Goal: Book appointment/travel/reservation

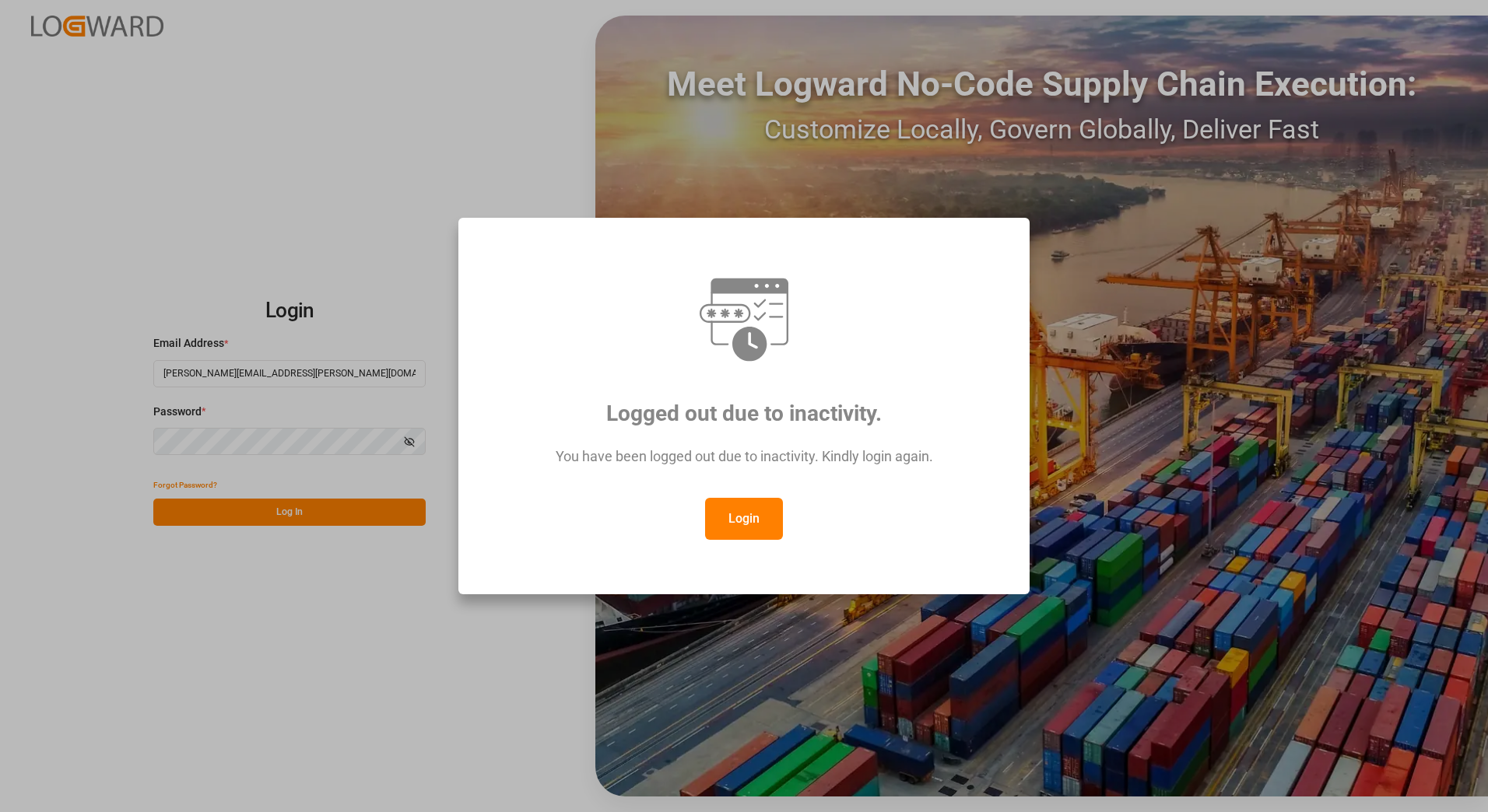
click at [747, 518] on button "Login" at bounding box center [744, 518] width 78 height 42
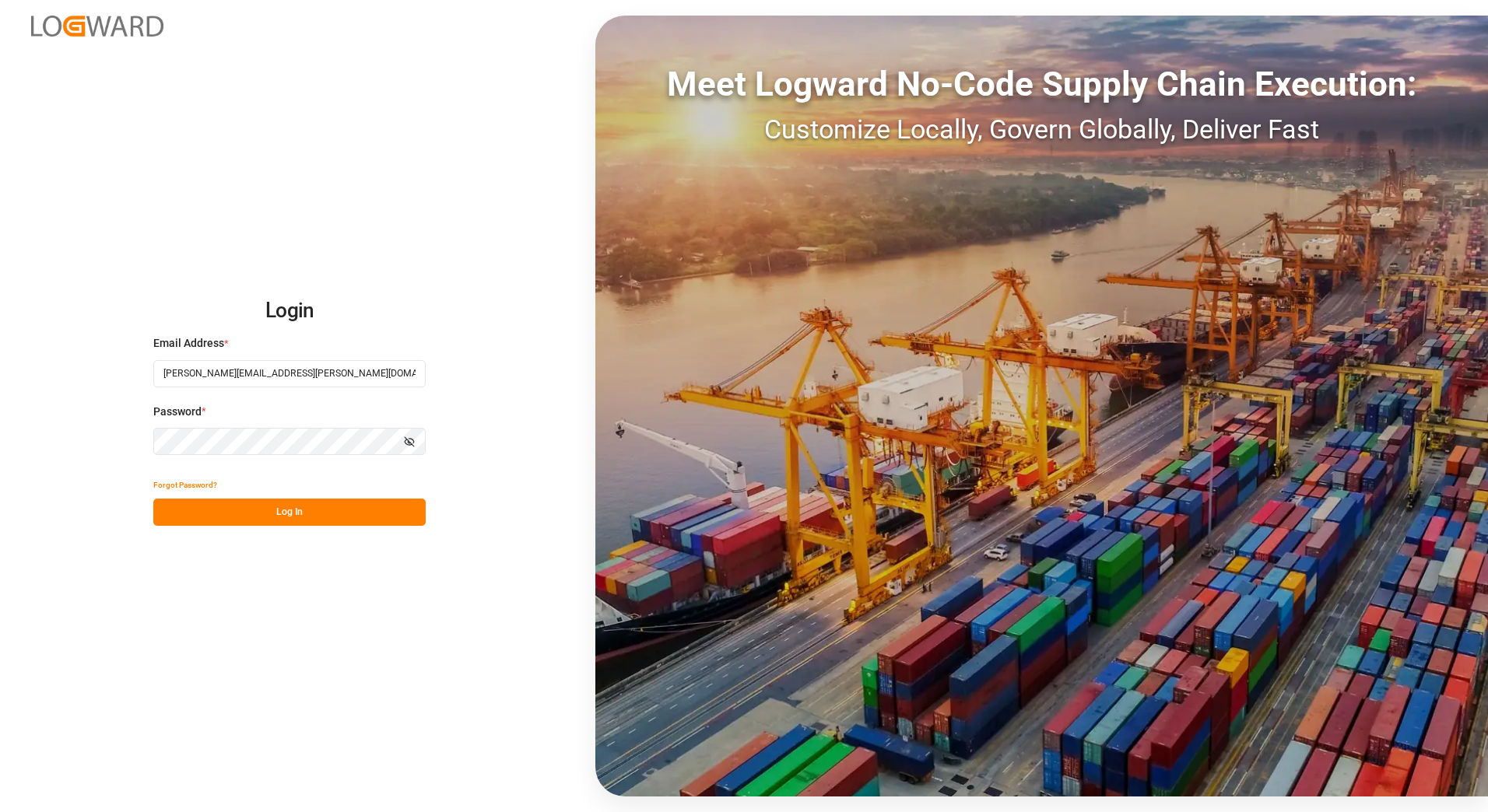
click at [314, 512] on button "Log In" at bounding box center [289, 512] width 272 height 27
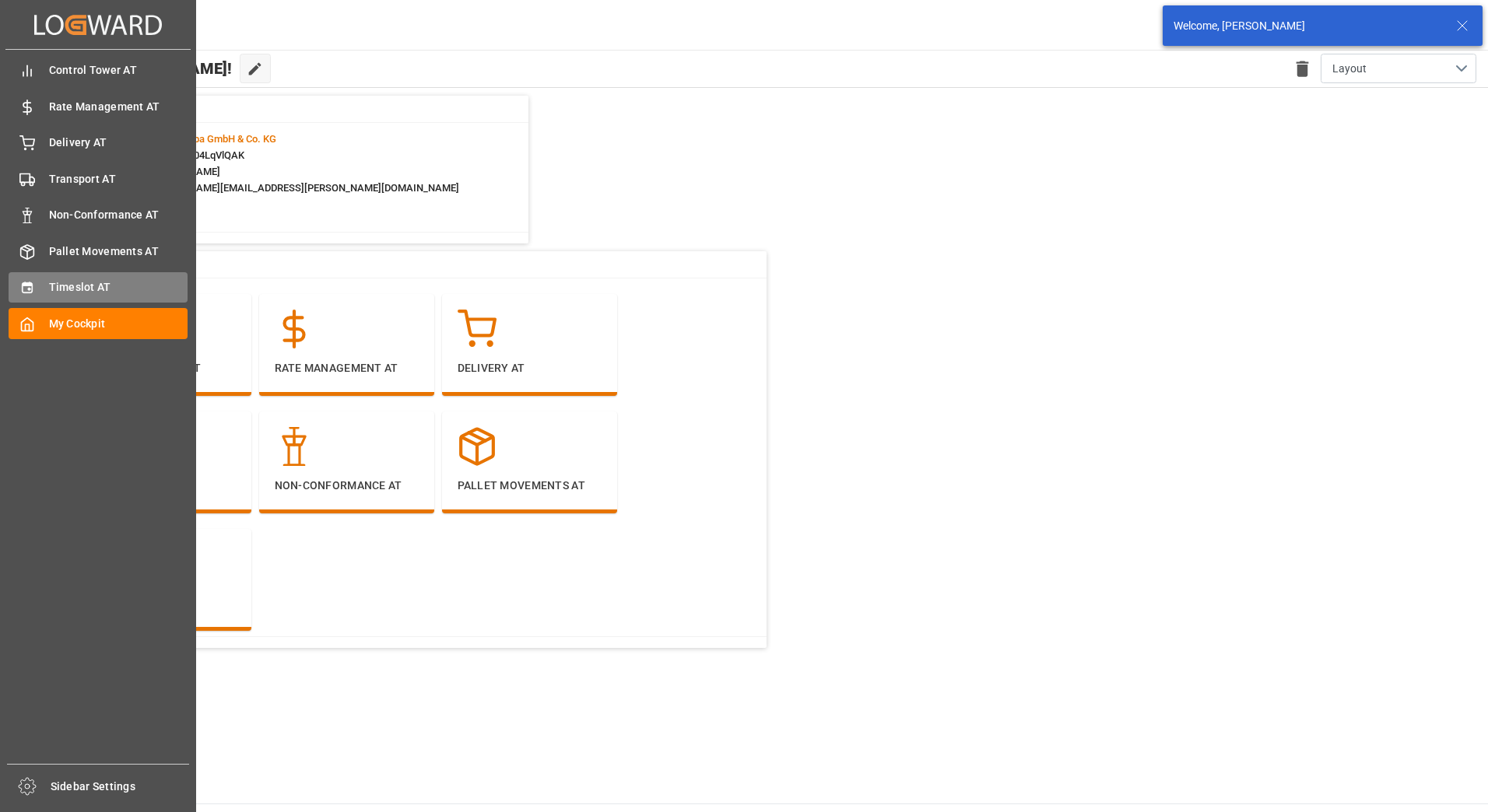
click at [75, 296] on div "Timeslot AT Timeslot AT" at bounding box center [98, 287] width 179 height 31
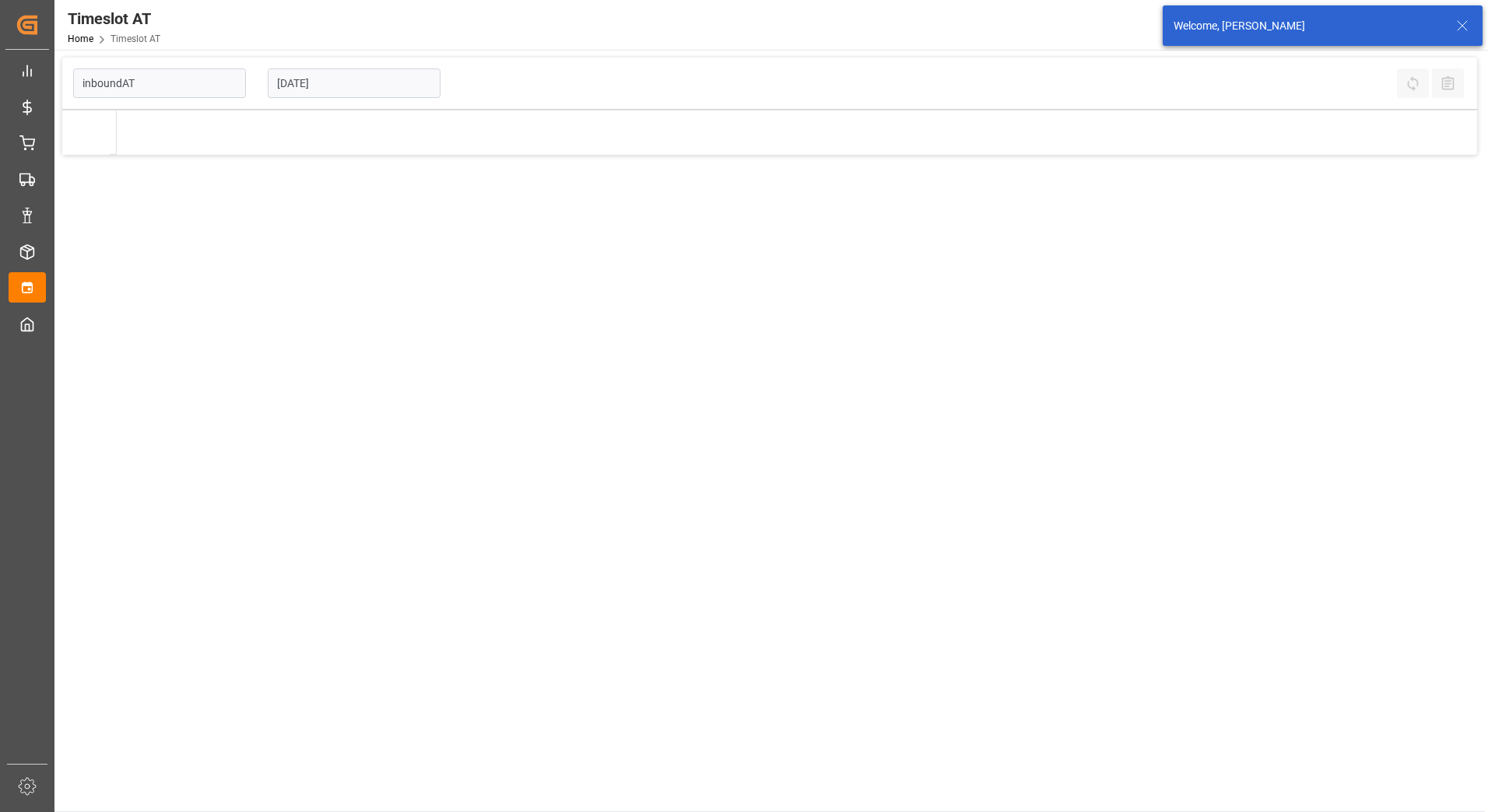
type input "Inbound AT"
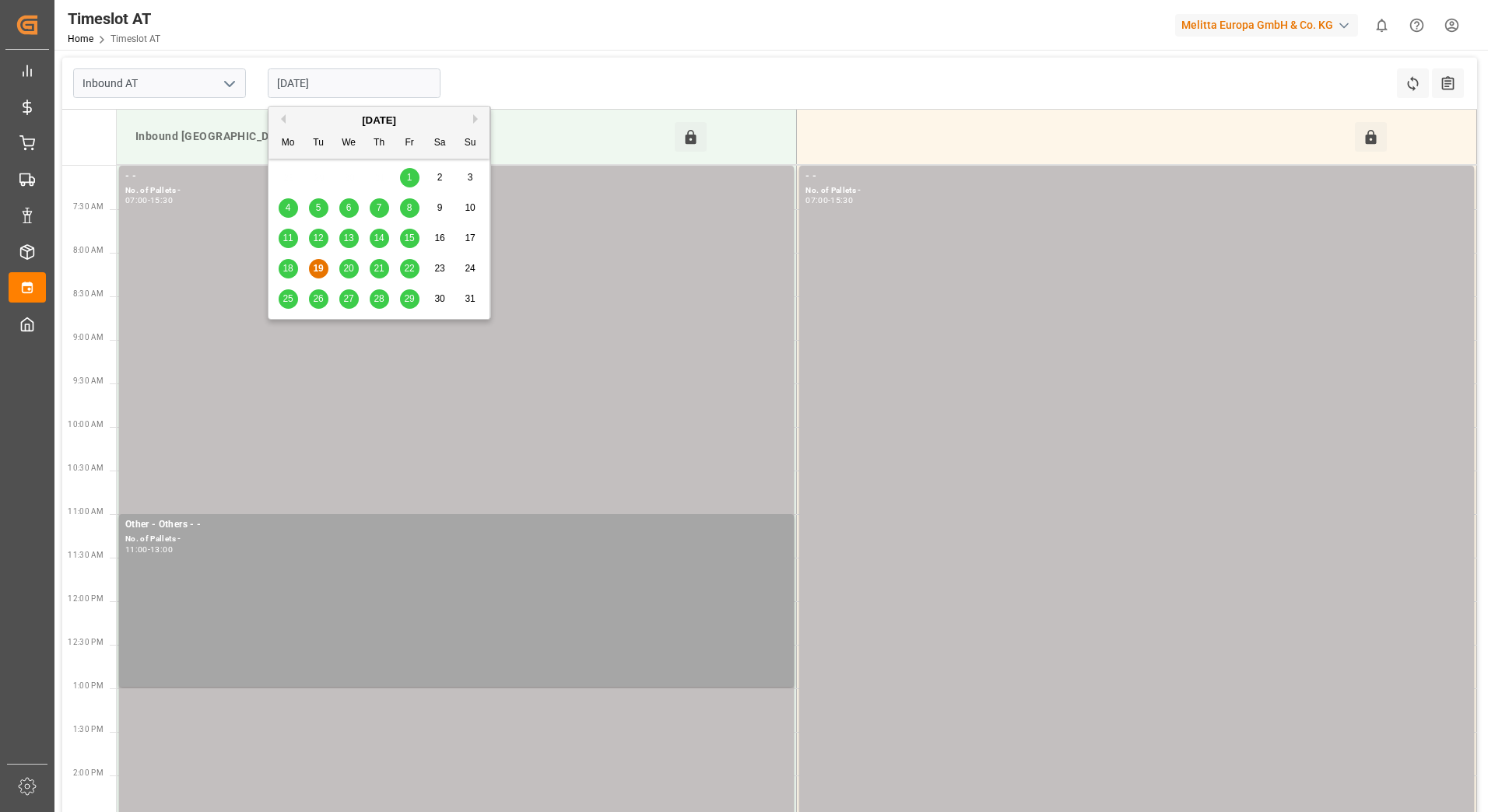
click at [333, 88] on input "[DATE]" at bounding box center [354, 84] width 173 height 30
click at [352, 268] on span "20" at bounding box center [348, 268] width 10 height 11
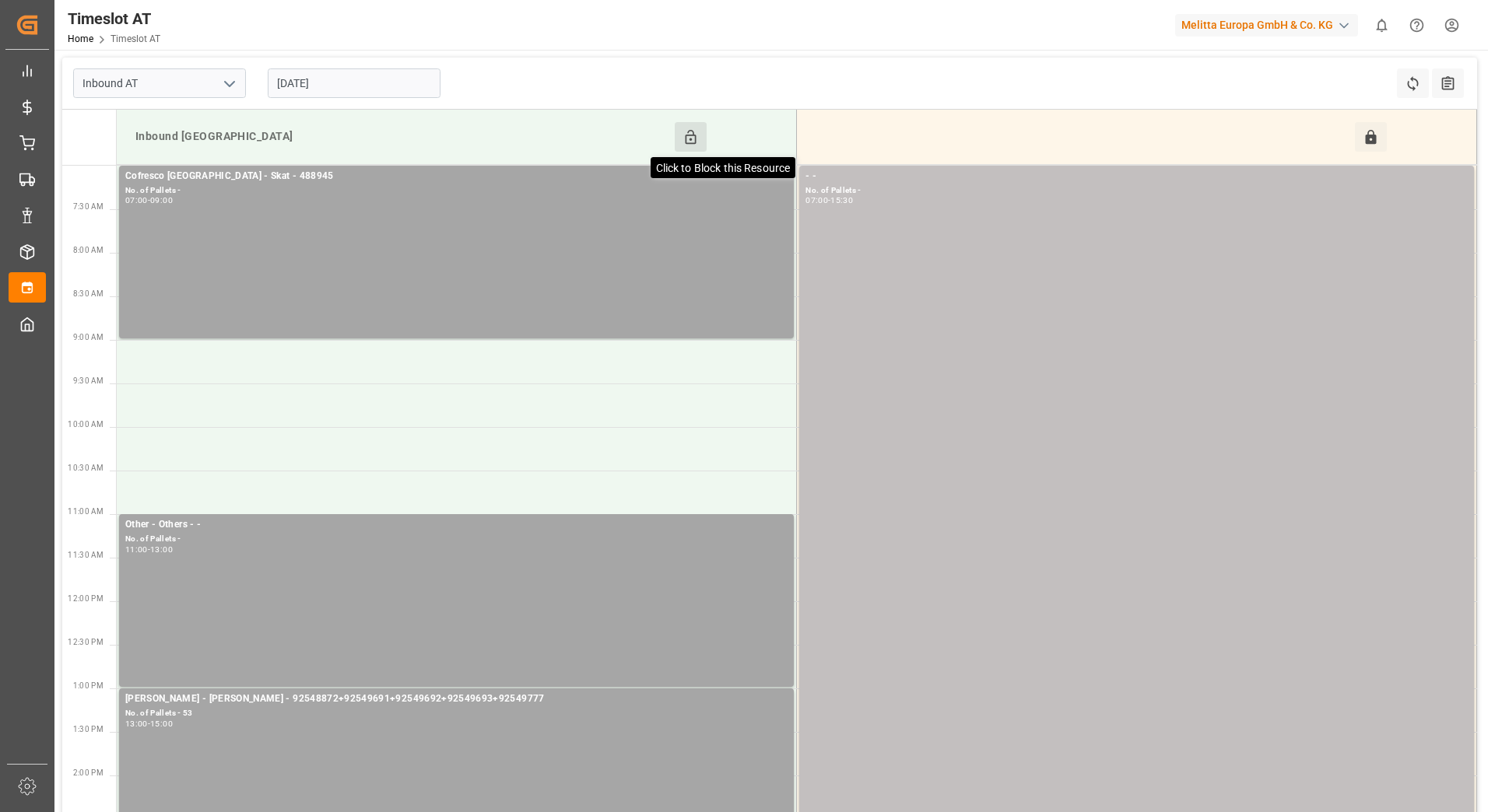
click at [688, 136] on icon at bounding box center [691, 137] width 17 height 17
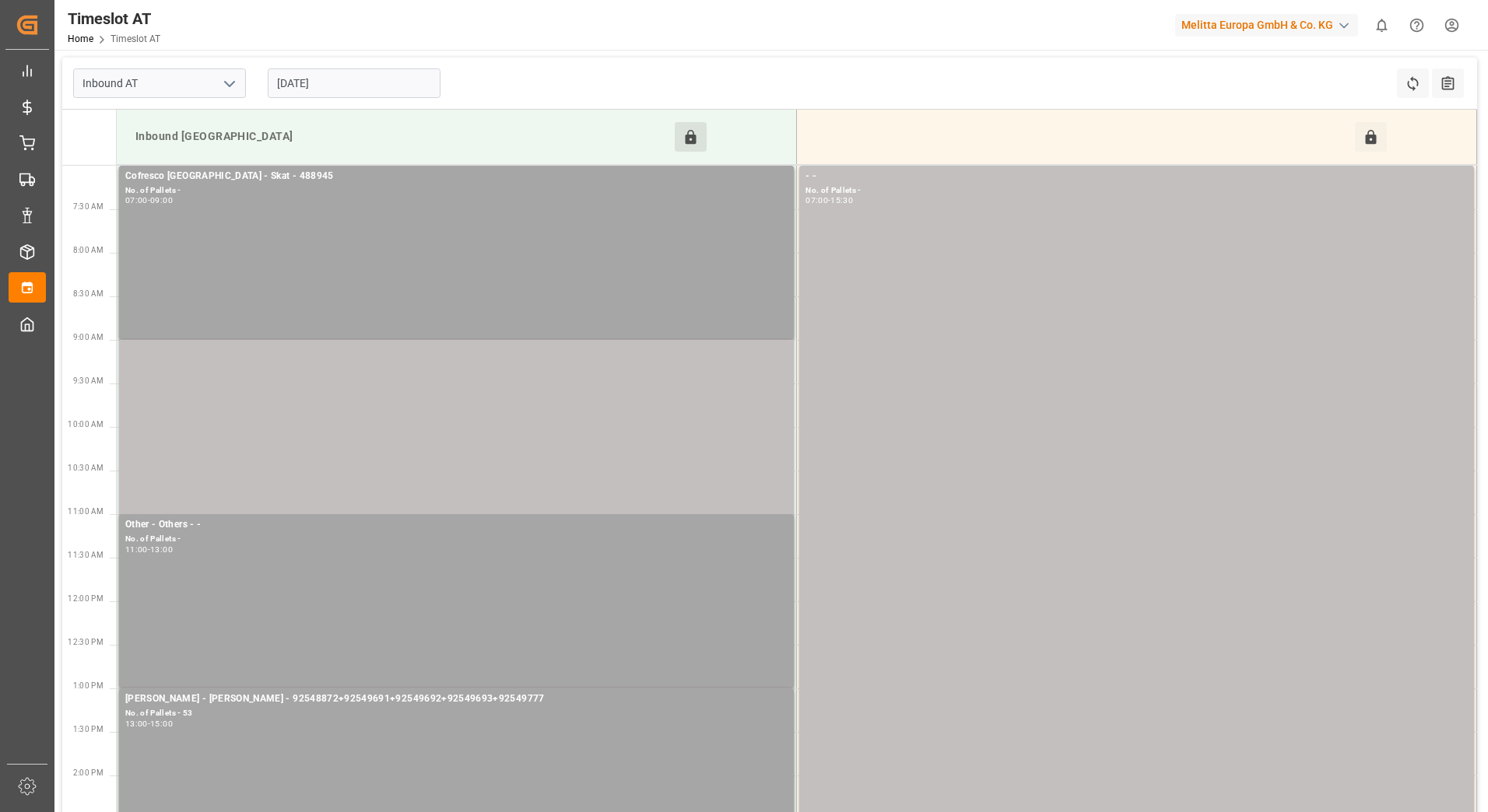
click at [366, 75] on input "[DATE]" at bounding box center [354, 84] width 173 height 30
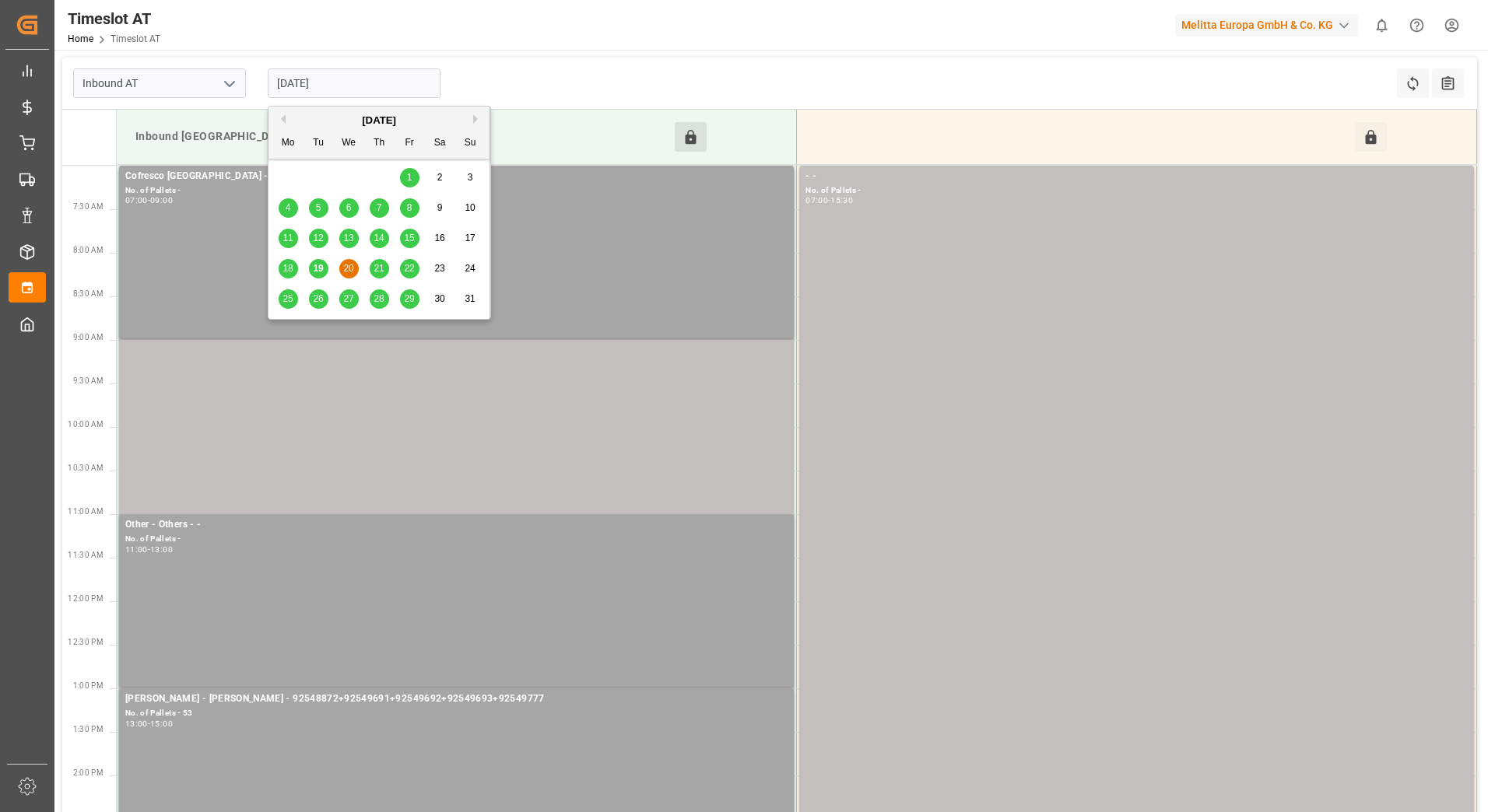
click at [380, 266] on span "21" at bounding box center [379, 268] width 10 height 11
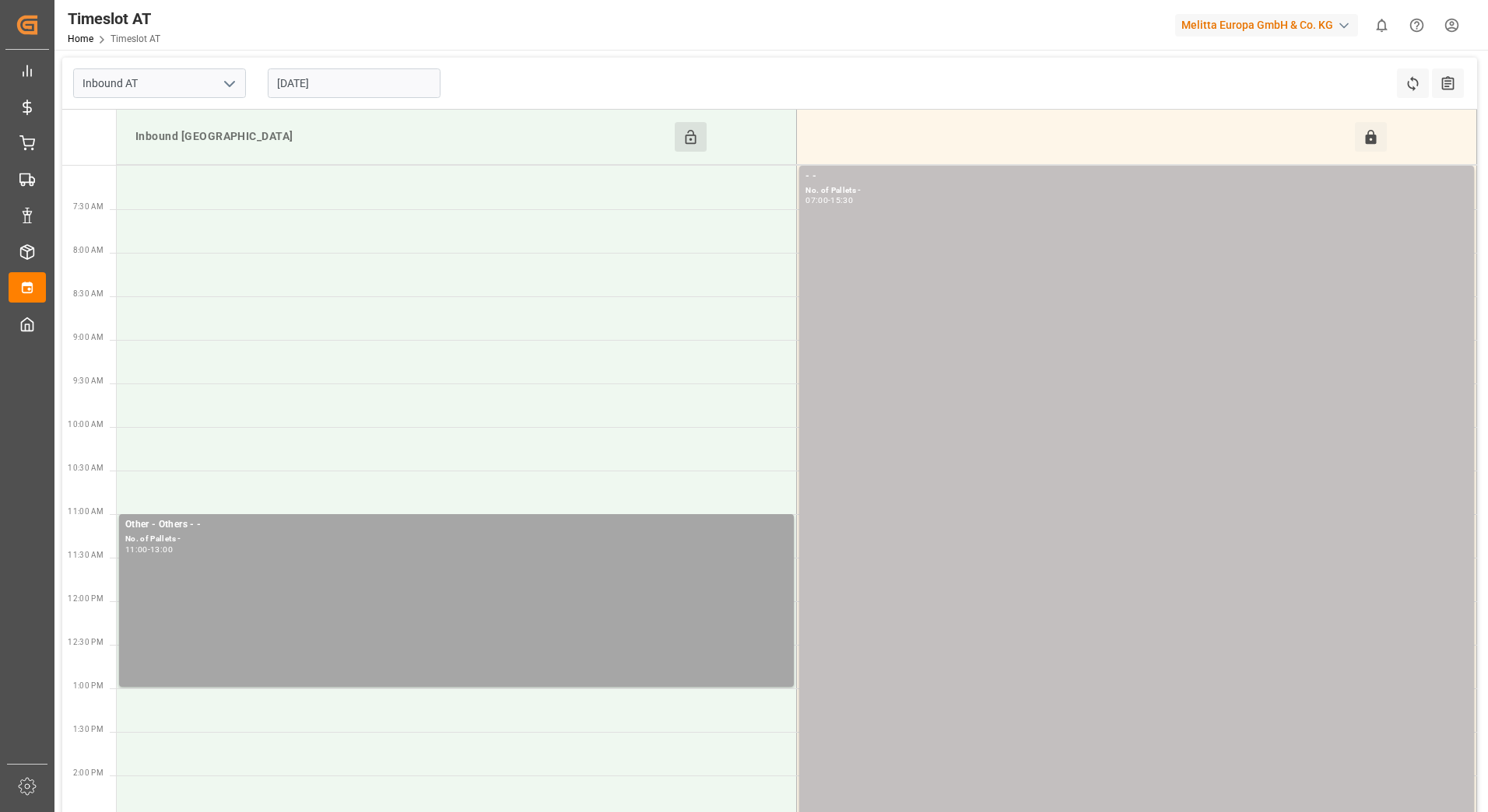
click at [349, 76] on input "[DATE]" at bounding box center [354, 84] width 173 height 30
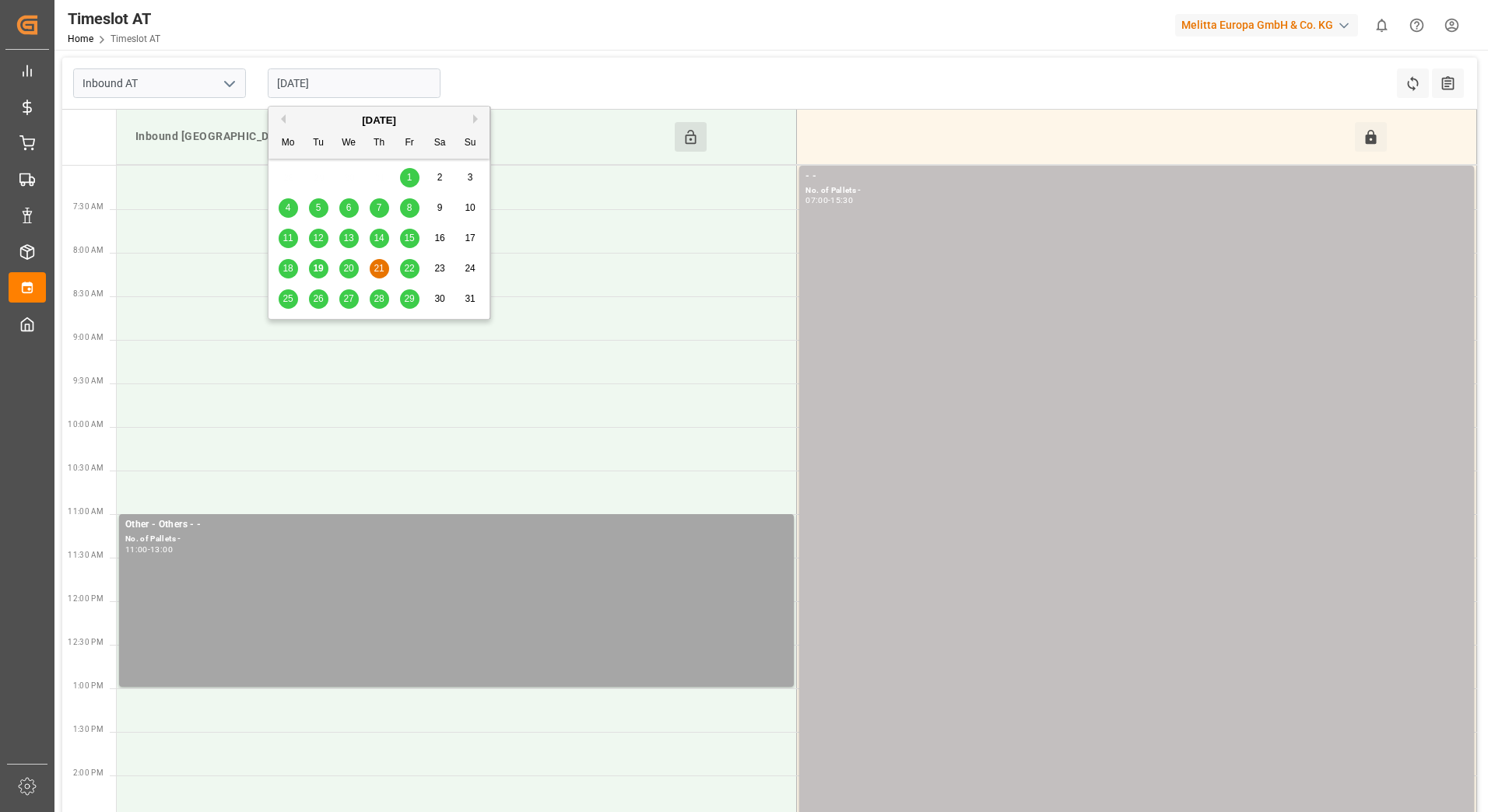
click at [410, 264] on span "22" at bounding box center [409, 268] width 10 height 11
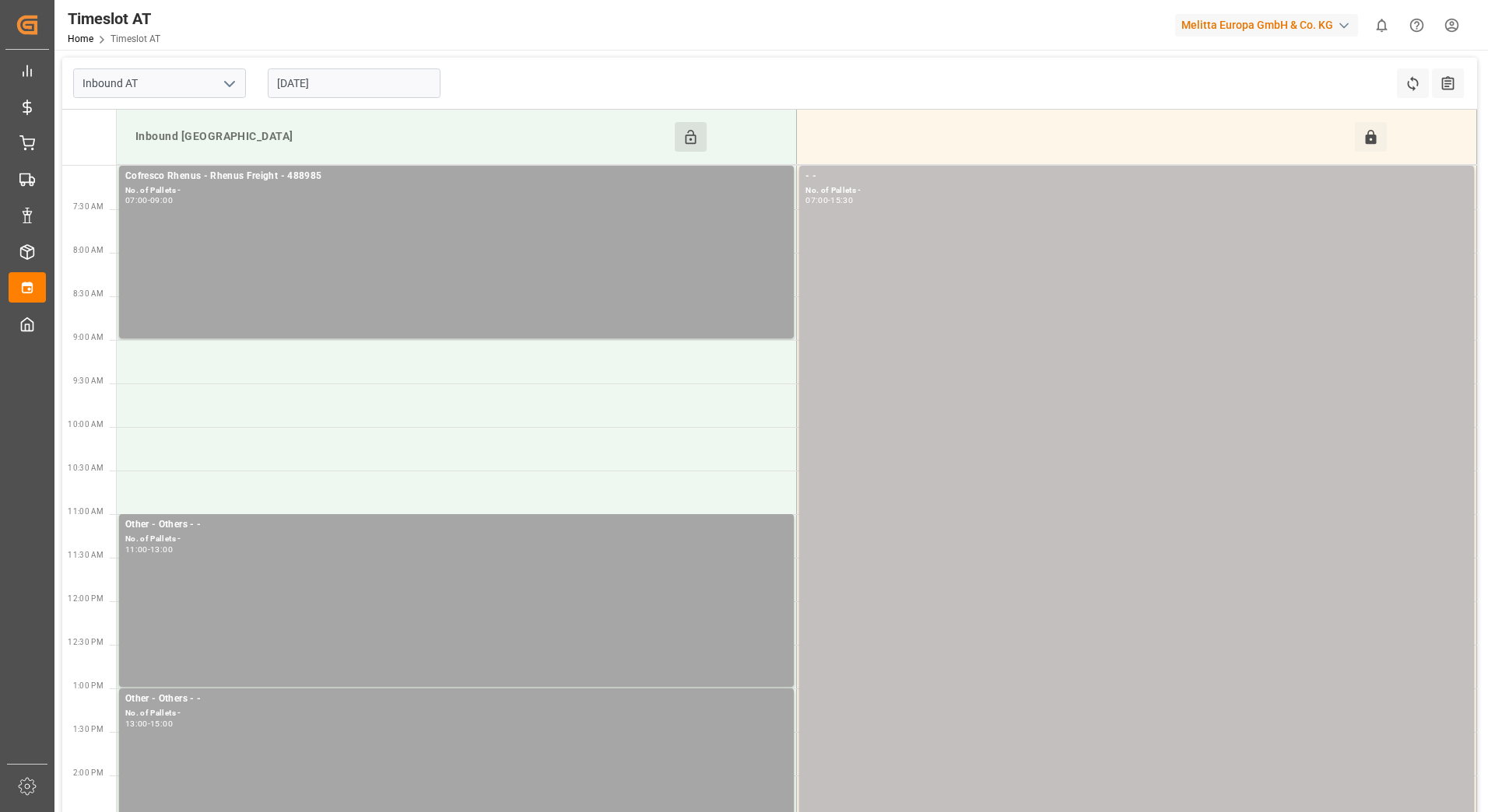
click at [368, 79] on input "[DATE]" at bounding box center [354, 84] width 173 height 30
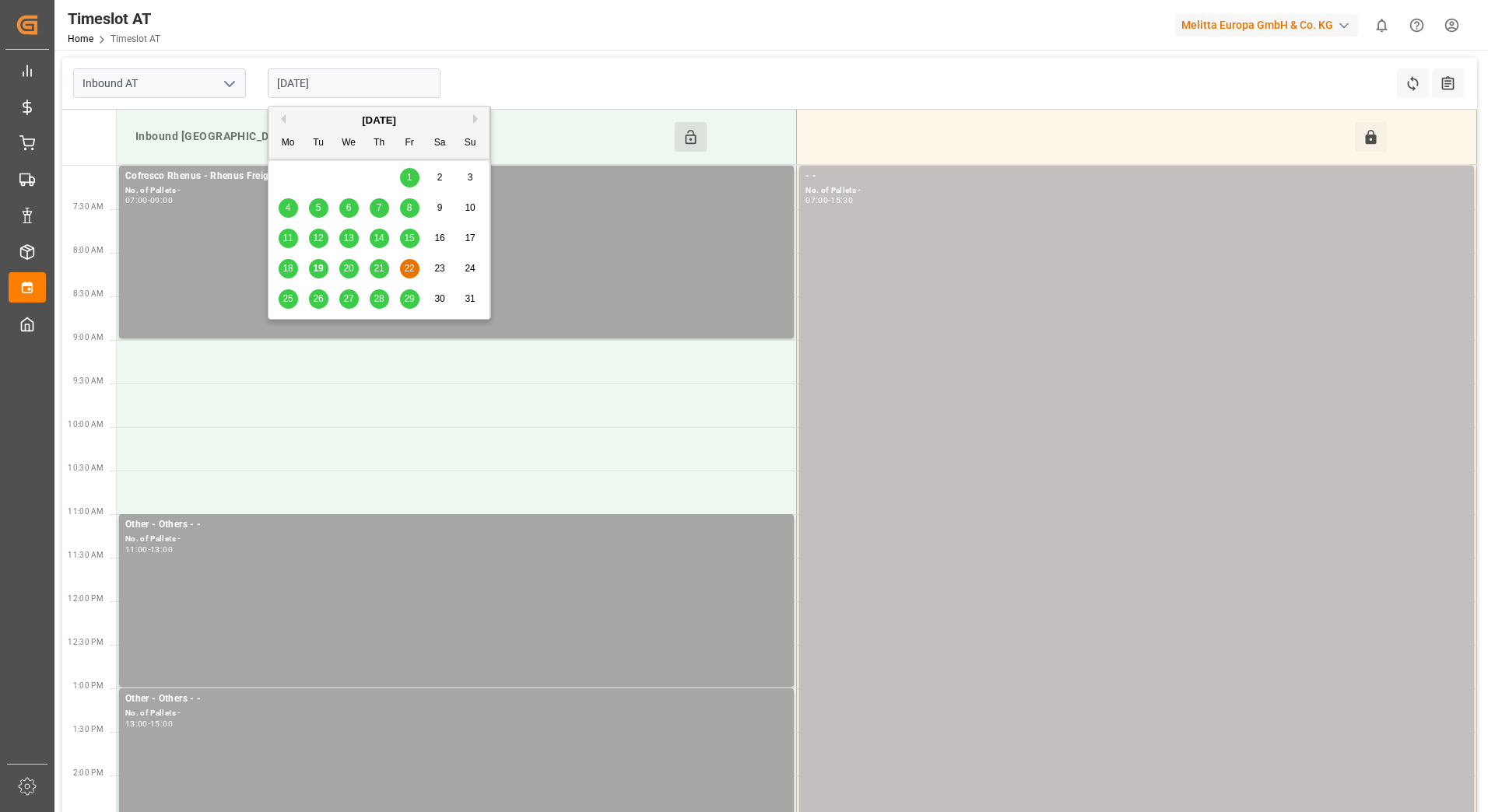
click at [352, 272] on span "20" at bounding box center [348, 268] width 10 height 11
type input "[DATE]"
